Goal: Check status: Check status

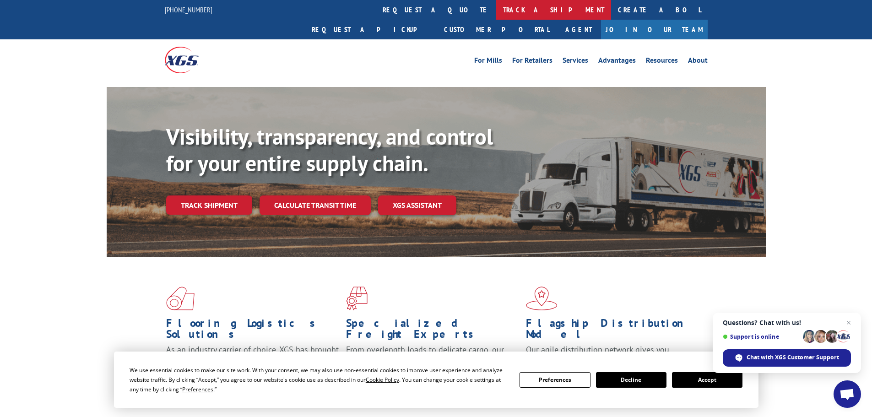
click at [496, 11] on link "track a shipment" at bounding box center [553, 10] width 115 height 20
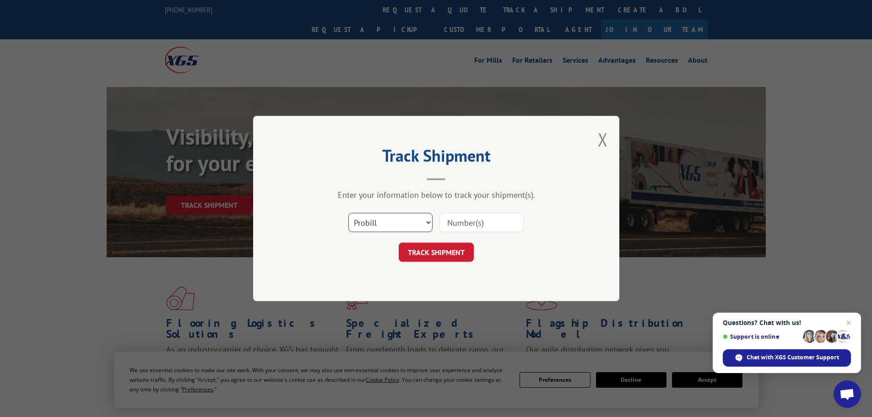
click at [396, 225] on select "Select category... Probill BOL PO" at bounding box center [390, 222] width 84 height 19
select select "po"
click at [348, 213] on select "Select category... Probill BOL PO" at bounding box center [390, 222] width 84 height 19
click at [451, 226] on input at bounding box center [482, 222] width 84 height 19
paste input "42502845"
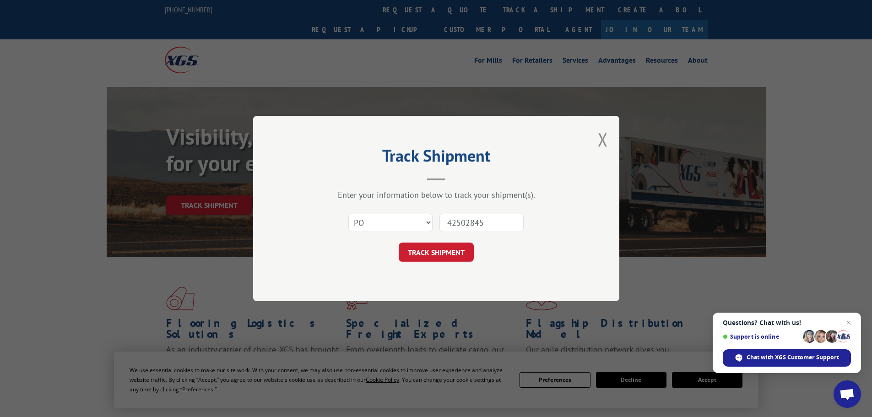
type input "42502845"
click at [399, 243] on button "TRACK SHIPMENT" at bounding box center [436, 252] width 75 height 19
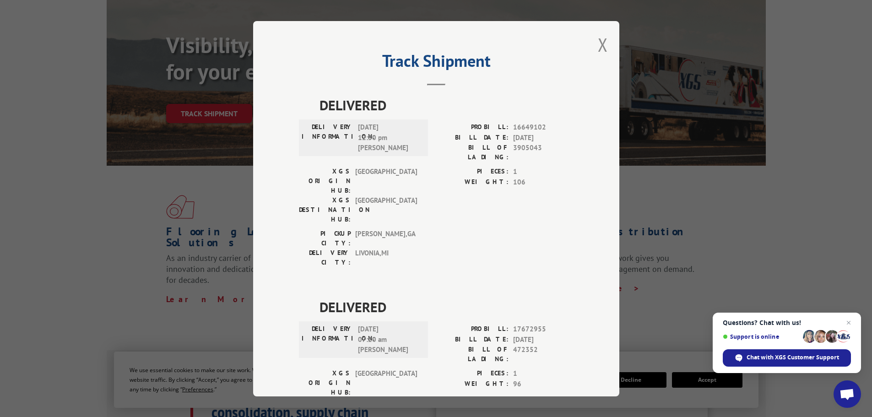
click at [527, 128] on span "16649102" at bounding box center [543, 127] width 60 height 11
click at [503, 334] on label "BILL DATE:" at bounding box center [472, 339] width 72 height 11
click at [513, 345] on span "472352" at bounding box center [543, 354] width 60 height 19
drag, startPoint x: 533, startPoint y: 298, endPoint x: 506, endPoint y: 298, distance: 27.0
click at [506, 345] on div "BILL OF LADING: 472352" at bounding box center [504, 354] width 137 height 19
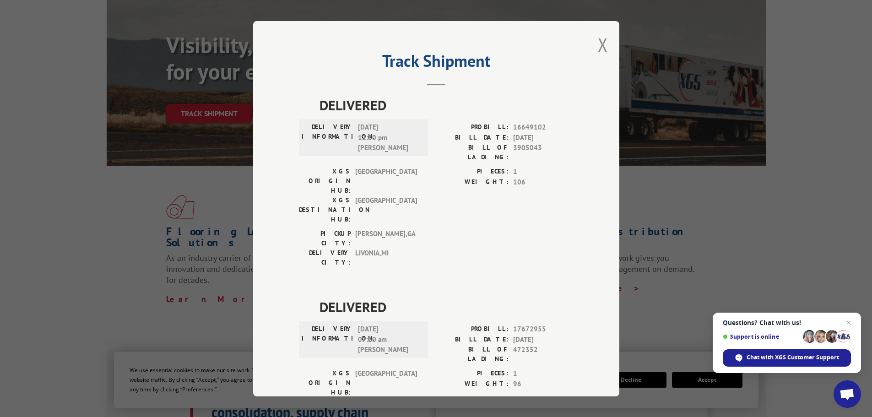
click at [537, 324] on span "17672955" at bounding box center [543, 329] width 60 height 11
click at [531, 345] on span "472352" at bounding box center [543, 354] width 60 height 19
click at [530, 345] on span "472352" at bounding box center [543, 354] width 60 height 19
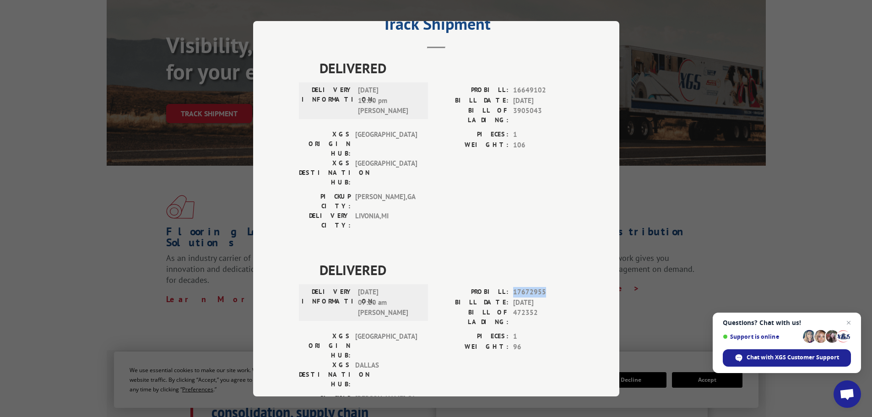
drag, startPoint x: 510, startPoint y: 239, endPoint x: 545, endPoint y: 239, distance: 34.8
click at [545, 287] on span "17672955" at bounding box center [543, 292] width 60 height 11
click at [556, 287] on span "17672955" at bounding box center [543, 292] width 60 height 11
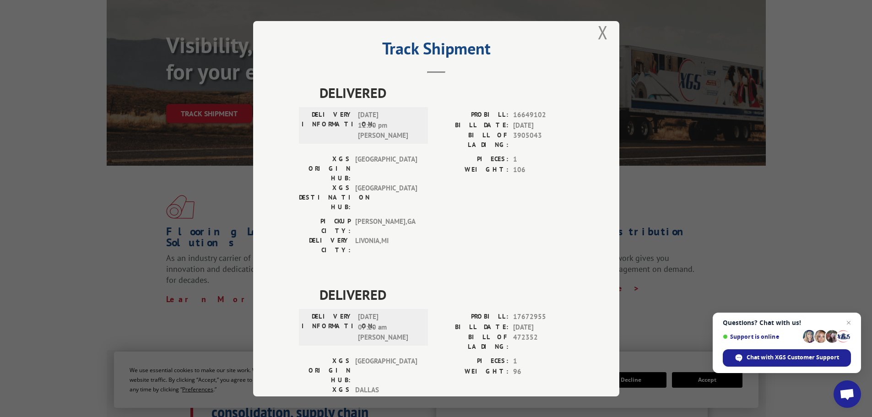
scroll to position [0, 0]
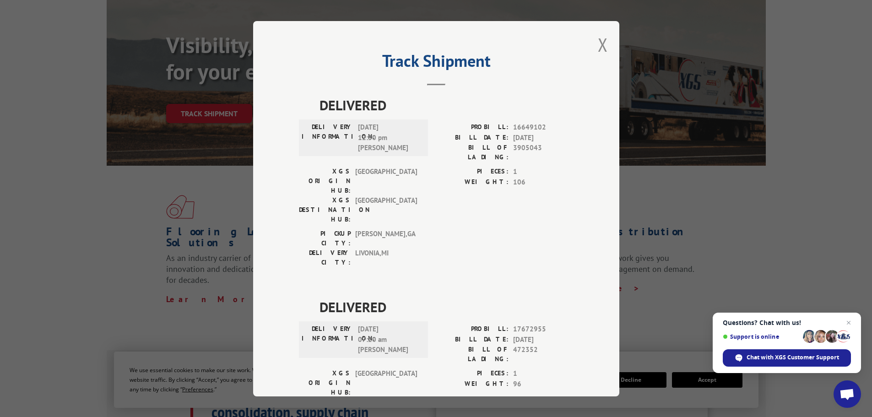
click at [532, 123] on span "16649102" at bounding box center [543, 127] width 60 height 11
click at [375, 105] on span "DELIVERED" at bounding box center [447, 105] width 254 height 21
click at [516, 127] on span "16649102" at bounding box center [543, 127] width 60 height 11
